Goal: Task Accomplishment & Management: Complete application form

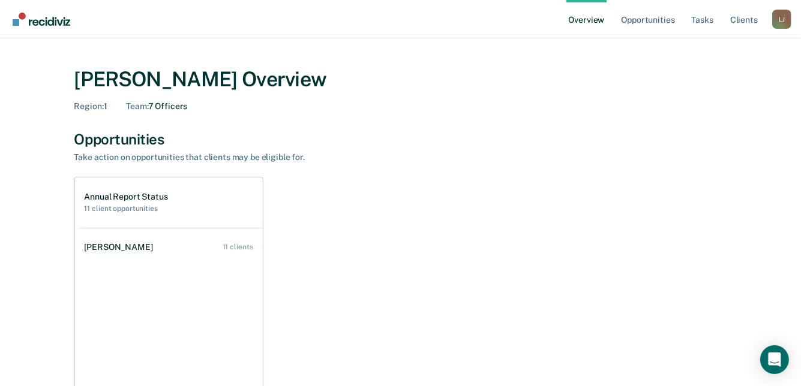
click at [437, 161] on div "Take action on opportunities that clients may be eligible for." at bounding box center [284, 157] width 420 height 10
click at [645, 17] on link "Opportunities" at bounding box center [647, 19] width 58 height 38
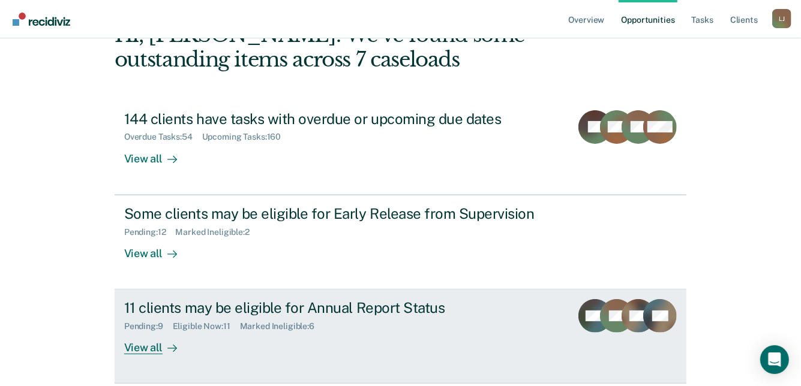
scroll to position [120, 0]
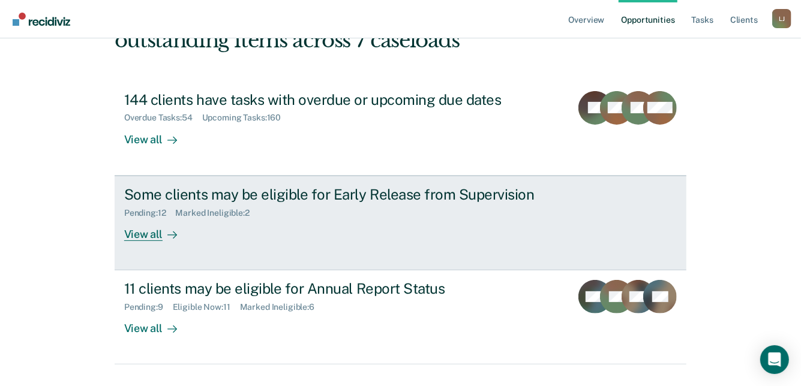
click at [145, 244] on link "Some clients may be eligible for Early Release from Supervision Pending : 12 Ma…" at bounding box center [401, 223] width 572 height 95
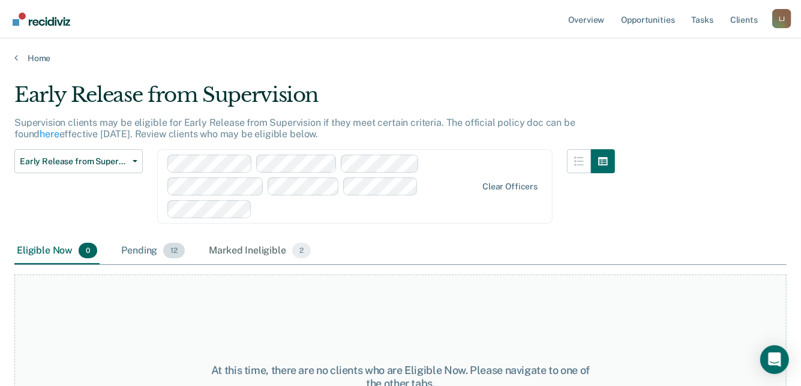
click at [130, 249] on div "Pending 12" at bounding box center [153, 251] width 68 height 26
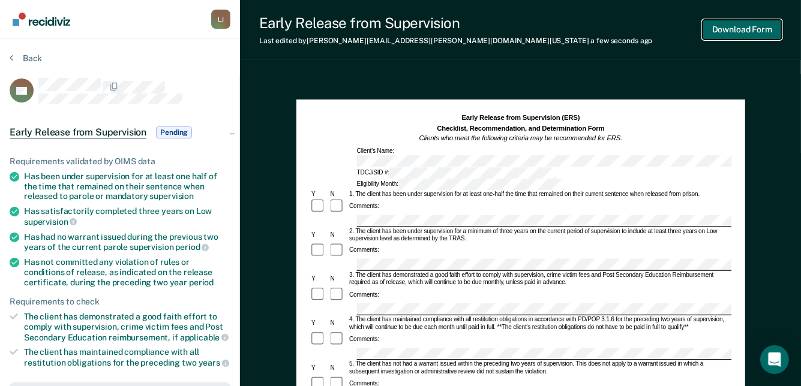
click at [744, 29] on button "Download Form" at bounding box center [741, 30] width 79 height 20
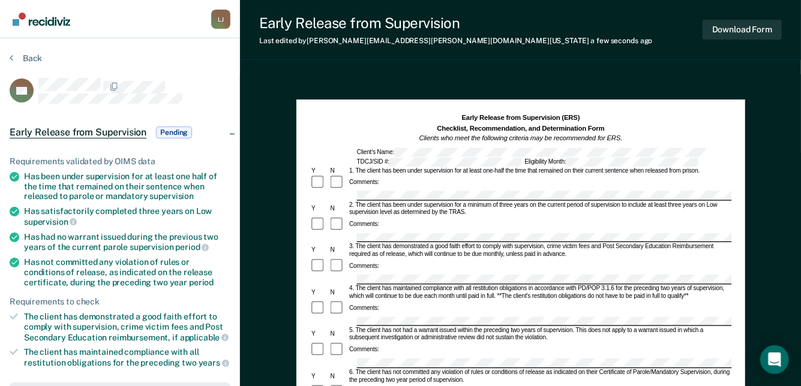
click at [61, 131] on span "Early Release from Supervision" at bounding box center [78, 133] width 137 height 12
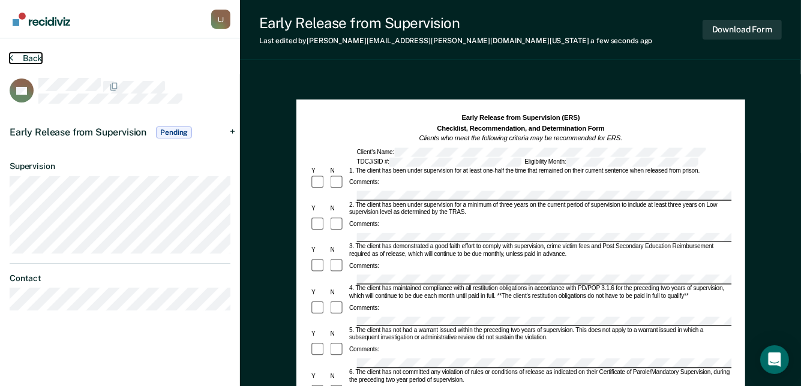
click at [13, 54] on button "Back" at bounding box center [26, 58] width 32 height 11
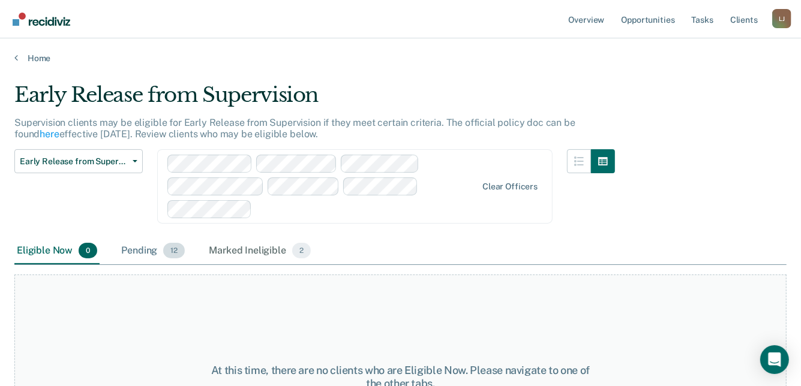
click at [131, 251] on div "Pending 12" at bounding box center [153, 251] width 68 height 26
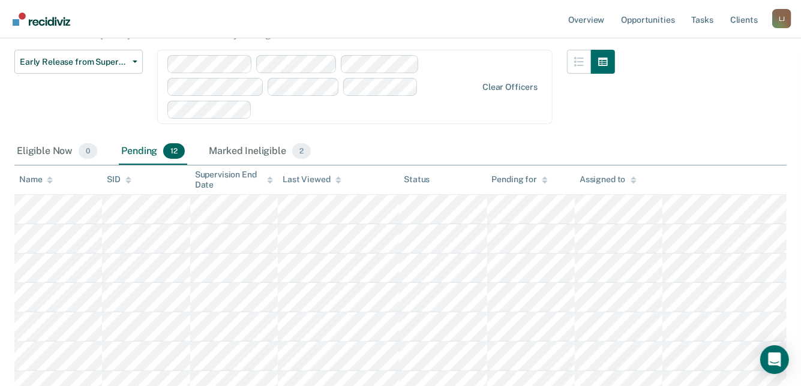
scroll to position [120, 0]
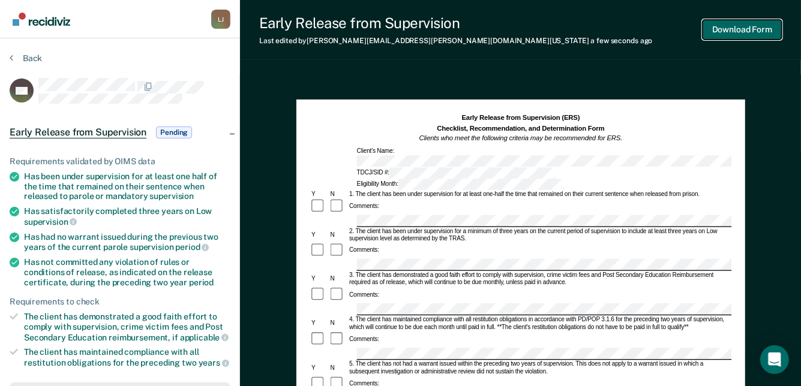
click at [732, 37] on button "Download Form" at bounding box center [741, 30] width 79 height 20
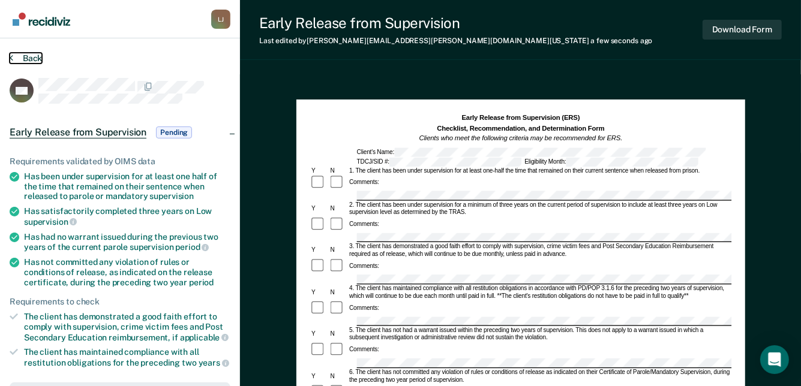
click at [36, 54] on button "Back" at bounding box center [26, 58] width 32 height 11
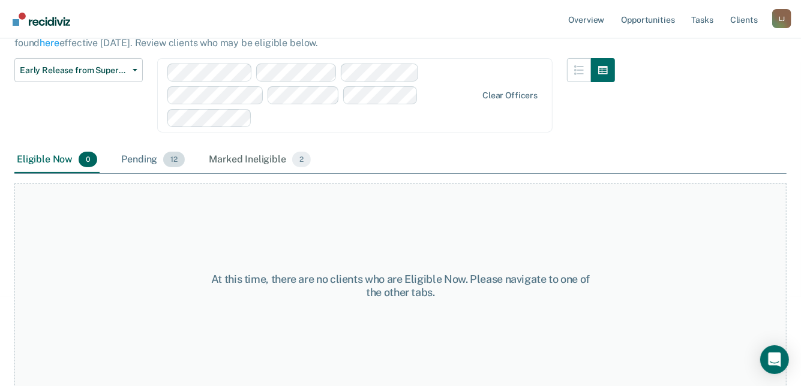
click at [143, 167] on div "Pending 12" at bounding box center [153, 160] width 68 height 26
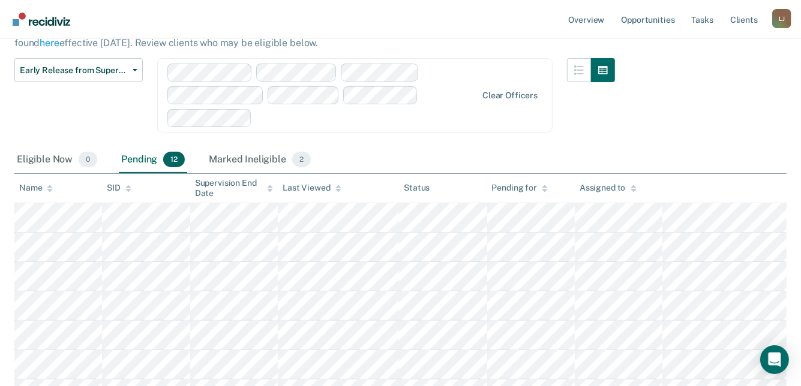
scroll to position [211, 0]
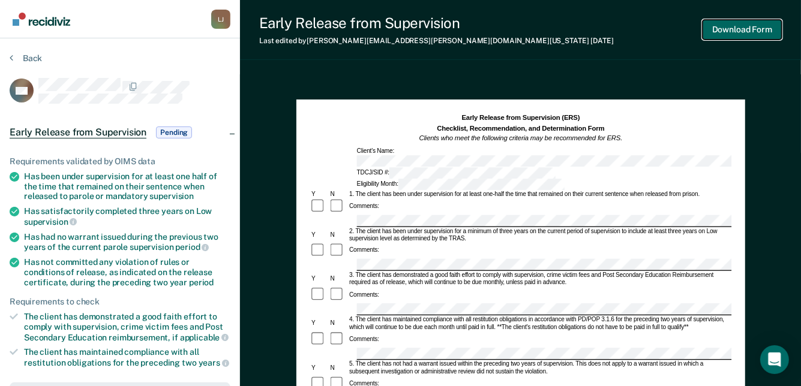
click at [717, 34] on button "Download Form" at bounding box center [741, 30] width 79 height 20
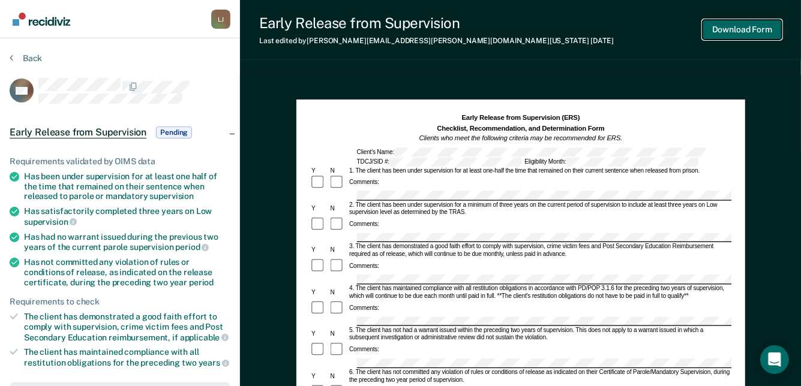
click at [740, 29] on button "Download Form" at bounding box center [741, 30] width 79 height 20
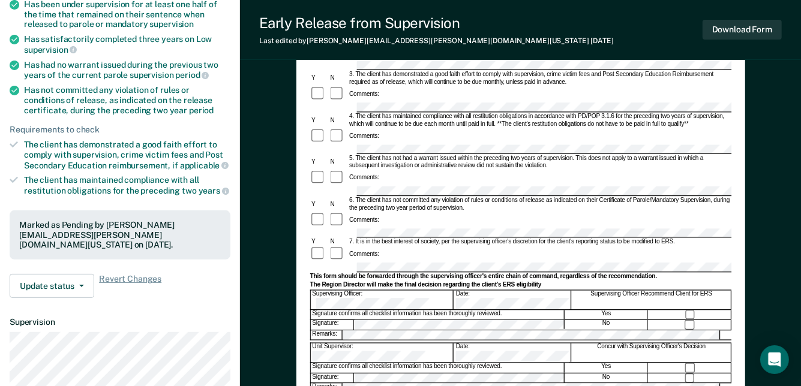
scroll to position [180, 0]
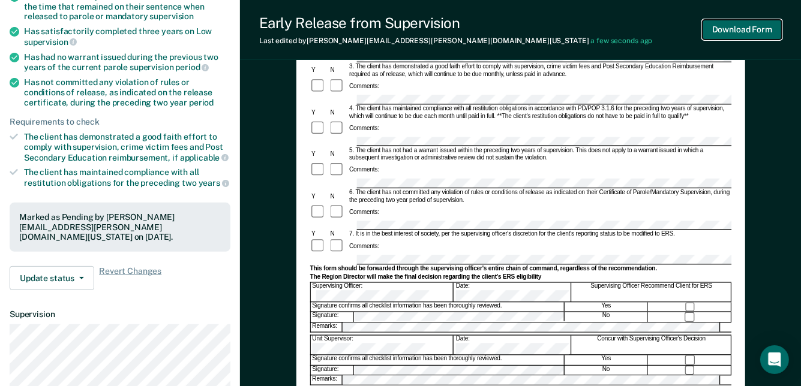
click at [730, 26] on button "Download Form" at bounding box center [741, 30] width 79 height 20
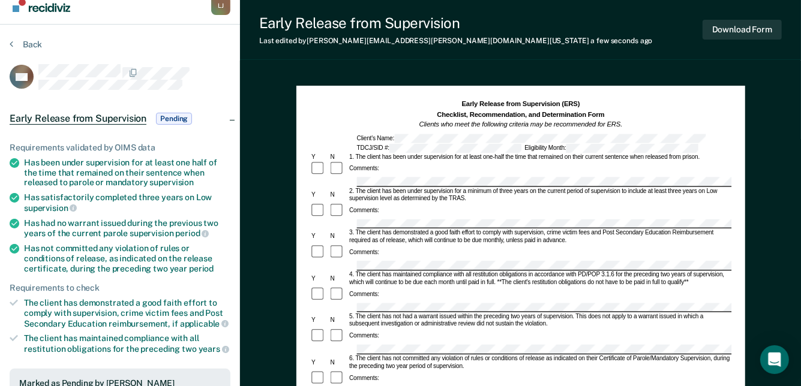
scroll to position [0, 0]
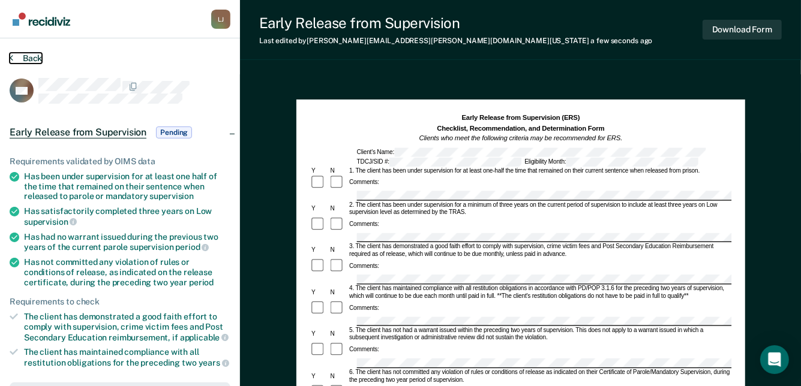
click at [18, 53] on button "Back" at bounding box center [26, 58] width 32 height 11
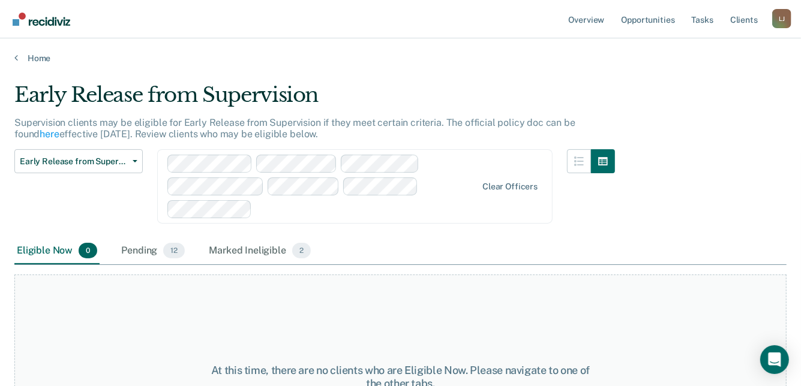
scroll to position [91, 0]
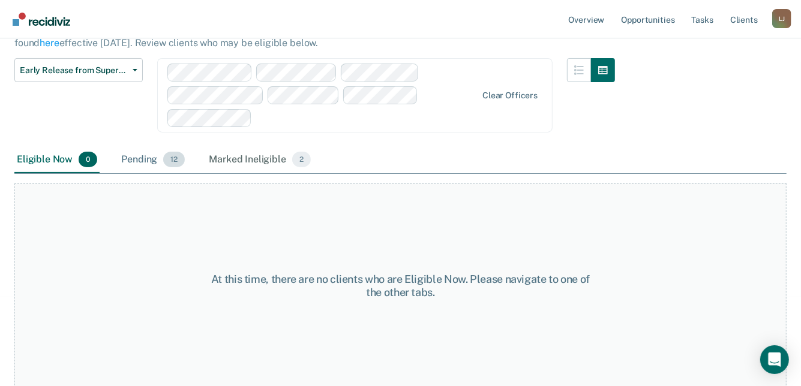
click at [133, 157] on div "Pending 12" at bounding box center [153, 160] width 68 height 26
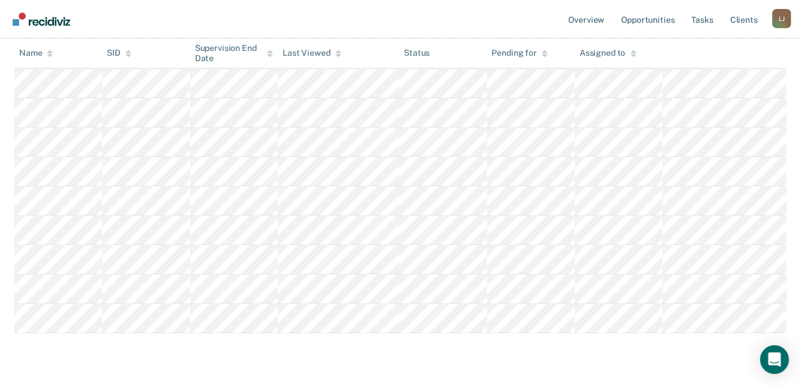
scroll to position [346, 0]
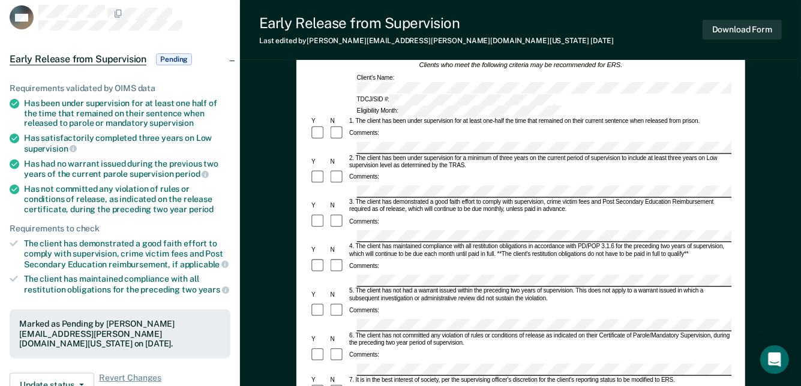
scroll to position [120, 0]
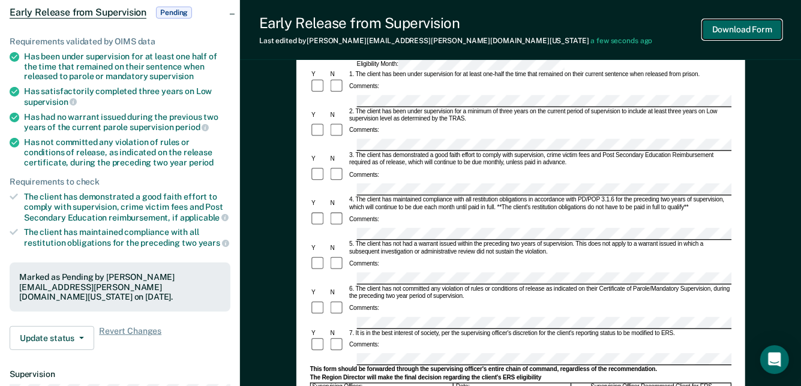
click at [738, 25] on button "Download Form" at bounding box center [741, 30] width 79 height 20
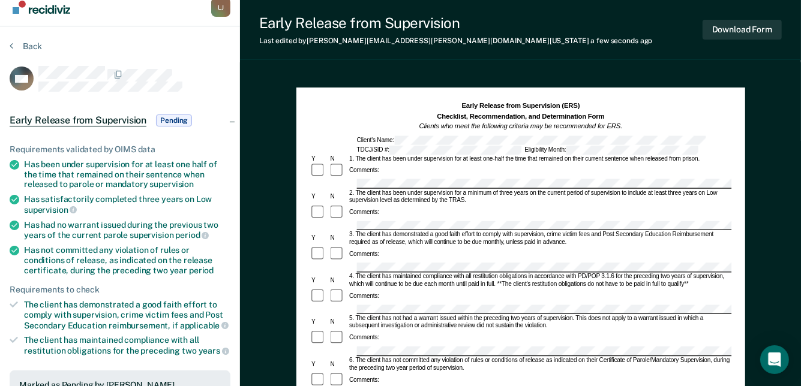
scroll to position [0, 0]
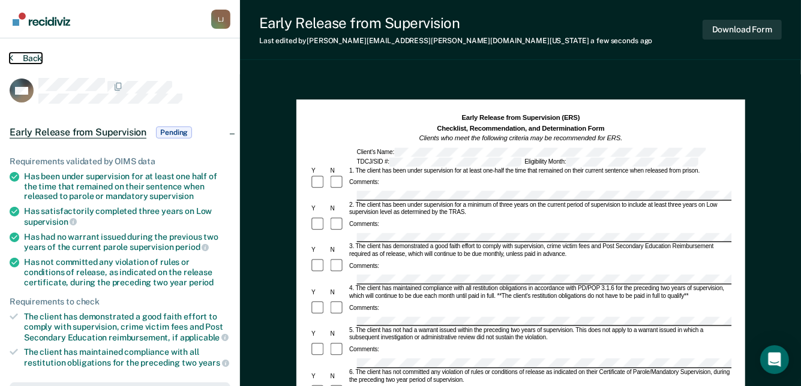
click at [29, 59] on button "Back" at bounding box center [26, 58] width 32 height 11
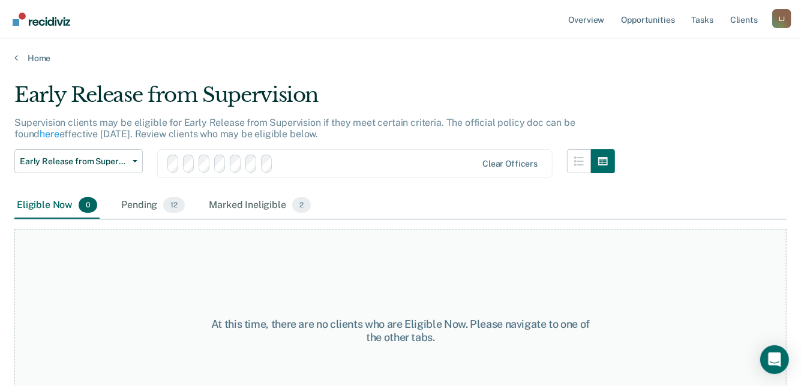
scroll to position [91, 0]
